Goal: Task Accomplishment & Management: Manage account settings

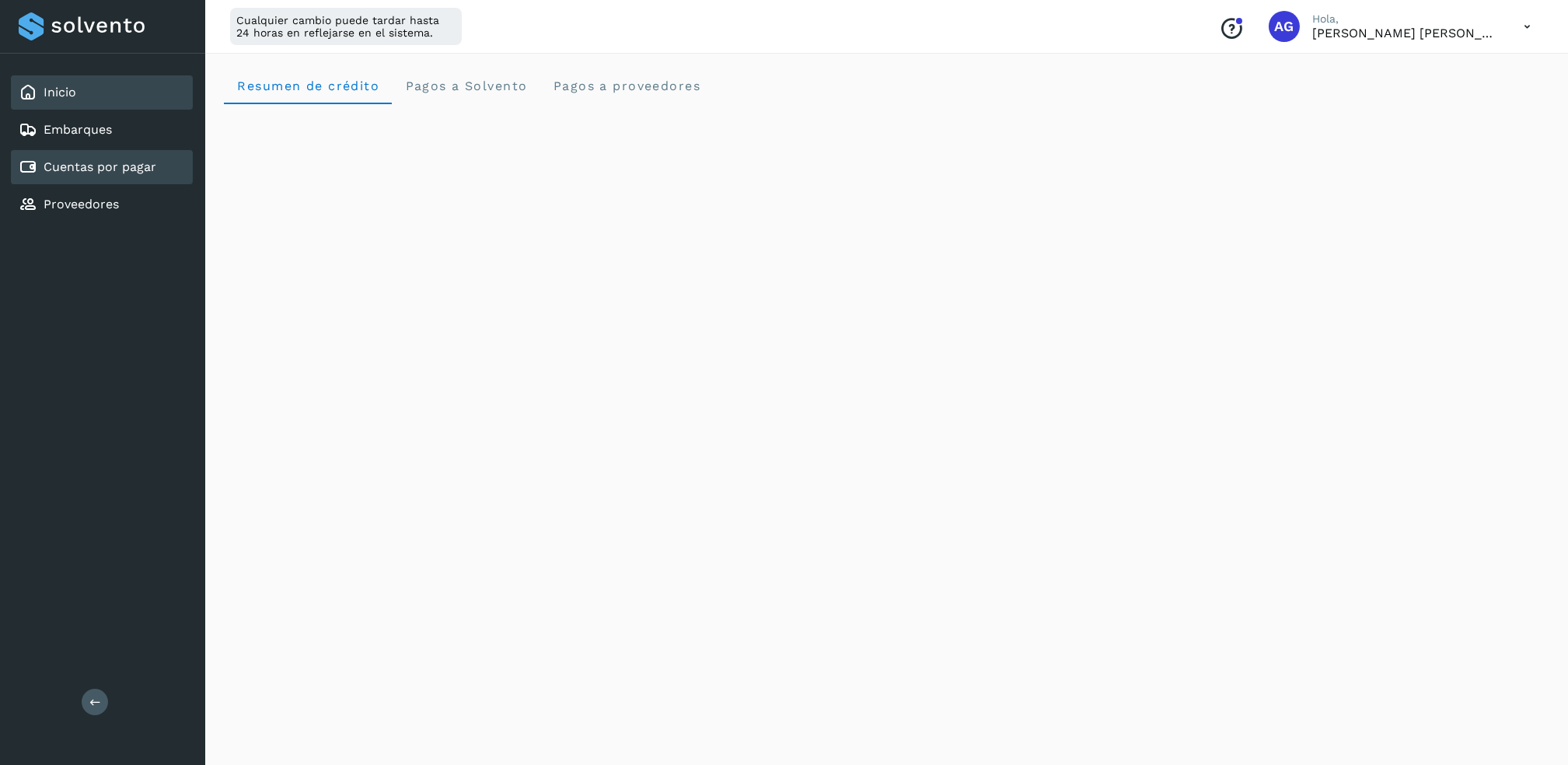
click at [88, 166] on link "Cuentas por pagar" at bounding box center [100, 167] width 113 height 15
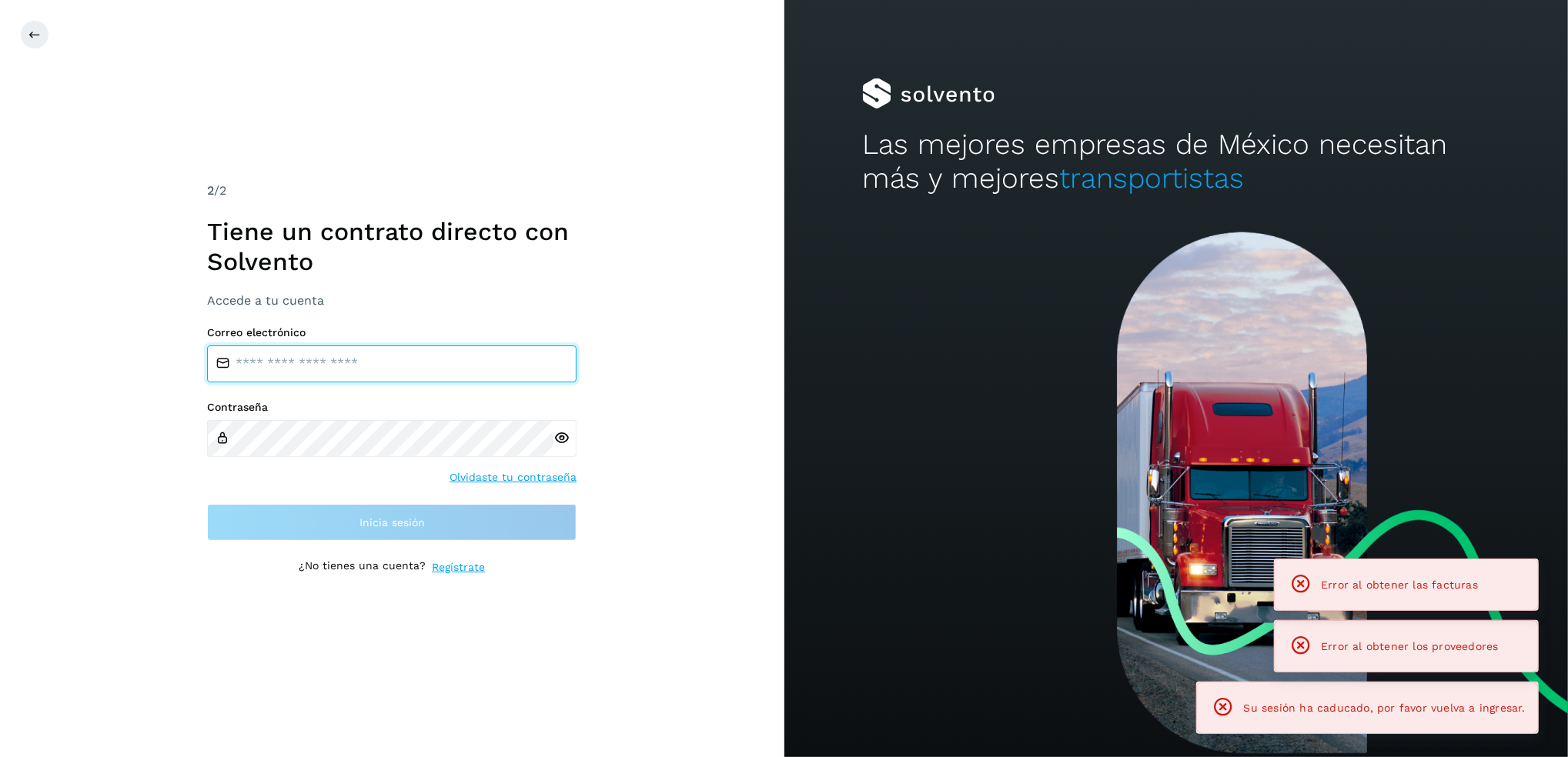
type input "**********"
